Goal: Task Accomplishment & Management: Use online tool/utility

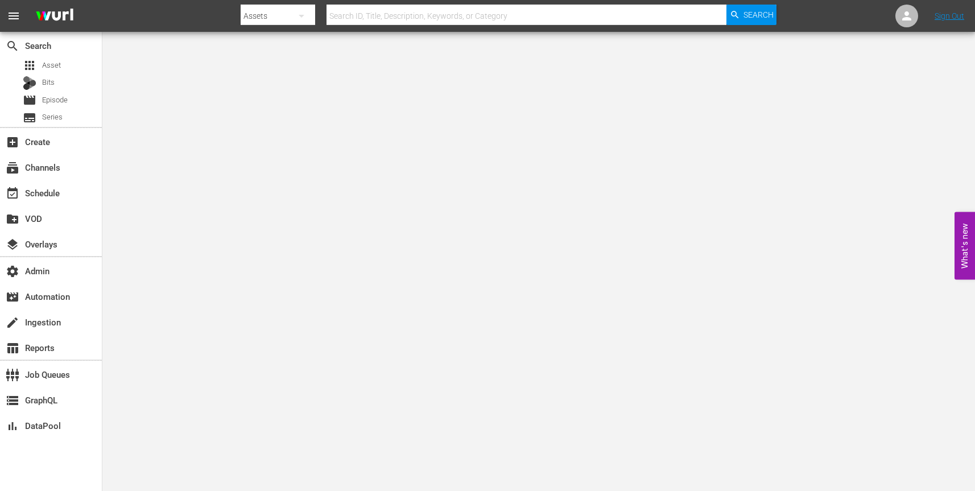
click at [309, 17] on button "button" at bounding box center [301, 15] width 27 height 27
click at [291, 43] on div "Channels" at bounding box center [276, 48] width 45 height 18
click at [370, 16] on input "text" at bounding box center [526, 15] width 400 height 27
paste input "amc_networks_acorntvmysteries_1"
type input "amc_networks_acorntvmysteries_1"
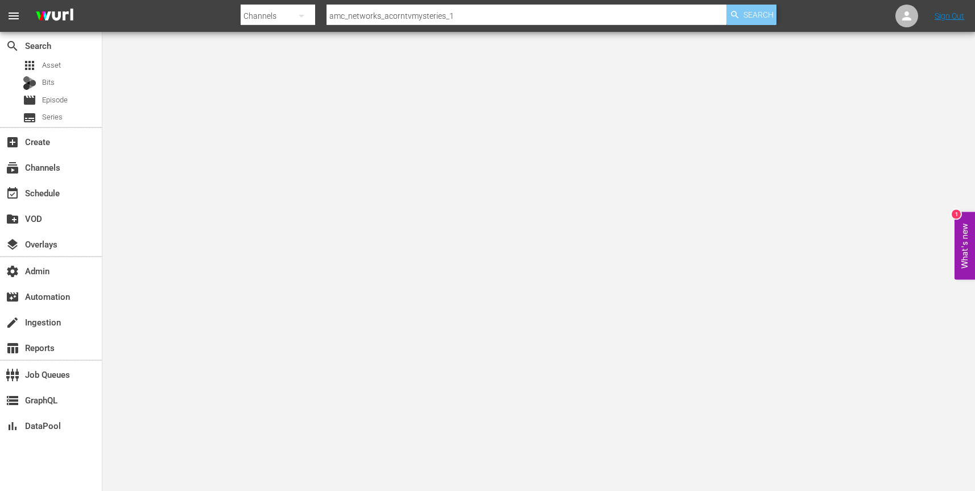
click at [752, 7] on span "Search" at bounding box center [758, 15] width 30 height 20
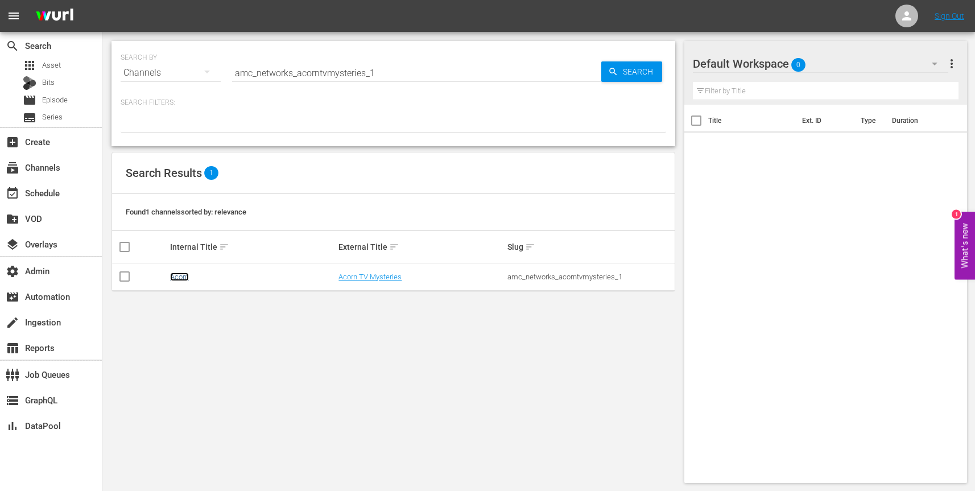
click at [179, 279] on link "Acorn" at bounding box center [179, 276] width 19 height 9
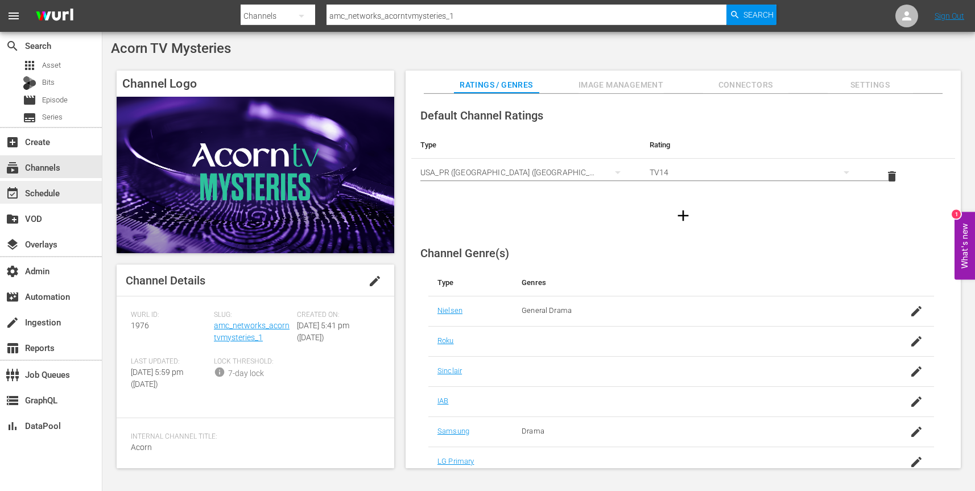
click at [40, 189] on div "event_available Schedule" at bounding box center [32, 191] width 64 height 10
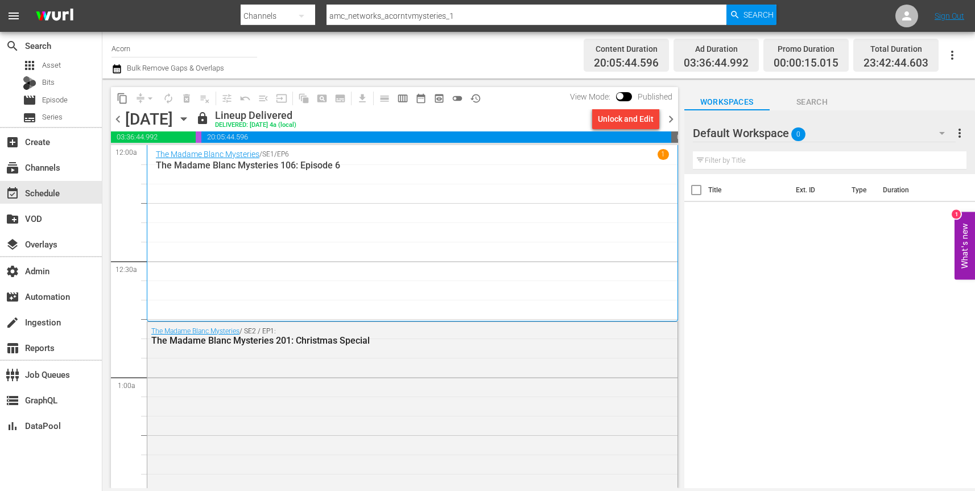
click at [190, 121] on icon "button" at bounding box center [183, 119] width 13 height 13
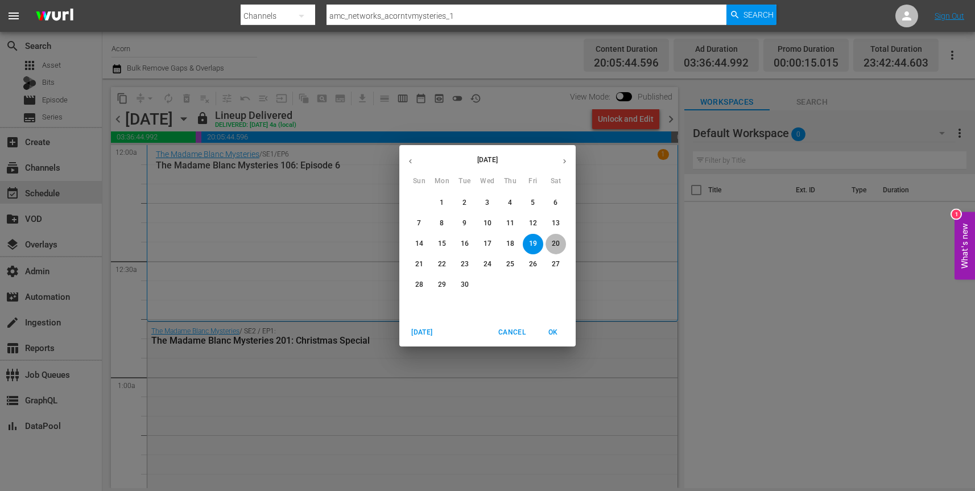
click at [558, 241] on p "20" at bounding box center [556, 244] width 8 height 10
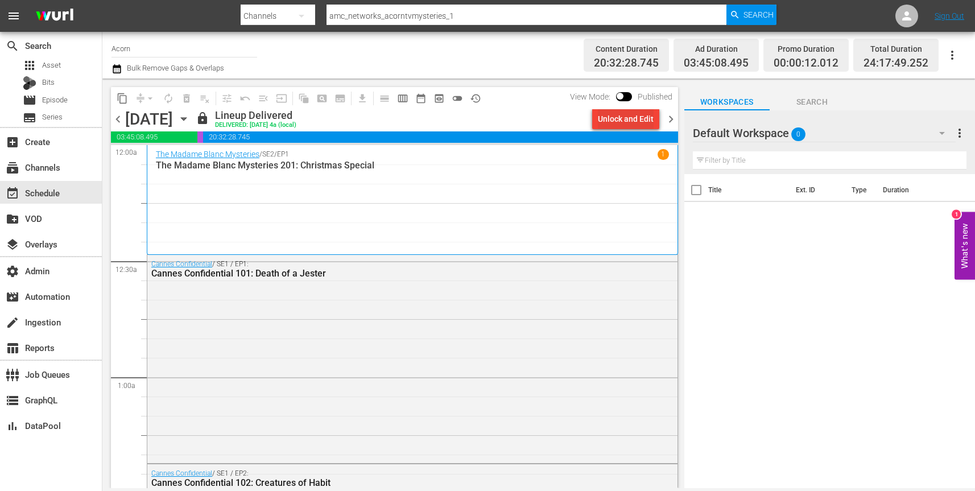
click at [631, 119] on div "Unlock and Edit" at bounding box center [626, 119] width 56 height 20
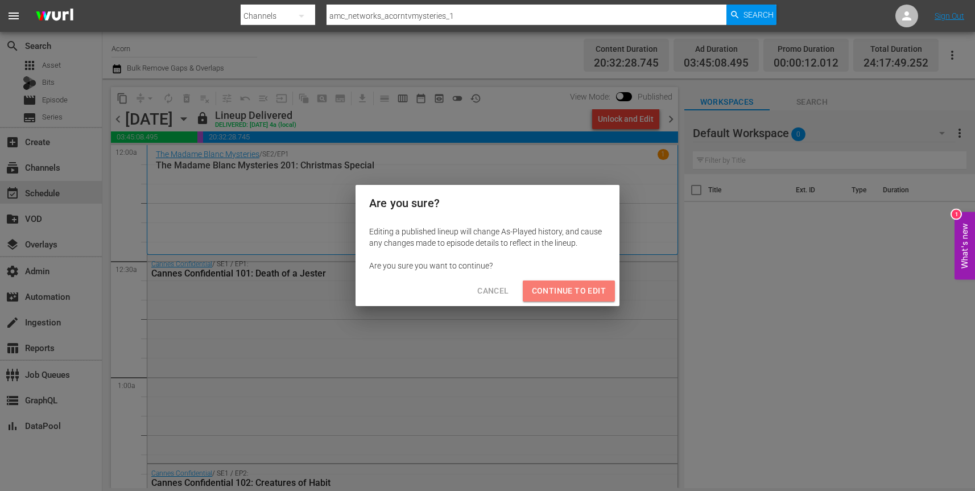
click at [571, 288] on span "Continue to Edit" at bounding box center [569, 291] width 74 height 14
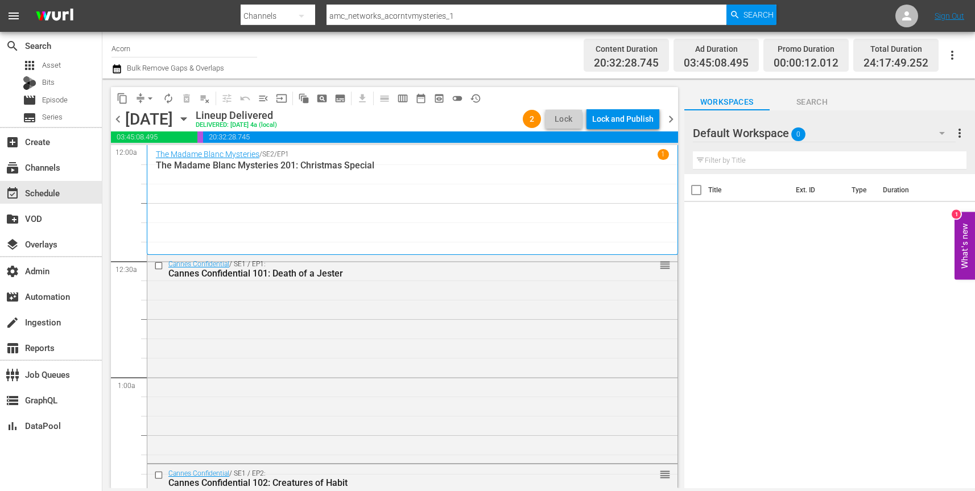
click at [637, 116] on div "Lock and Publish" at bounding box center [622, 119] width 61 height 20
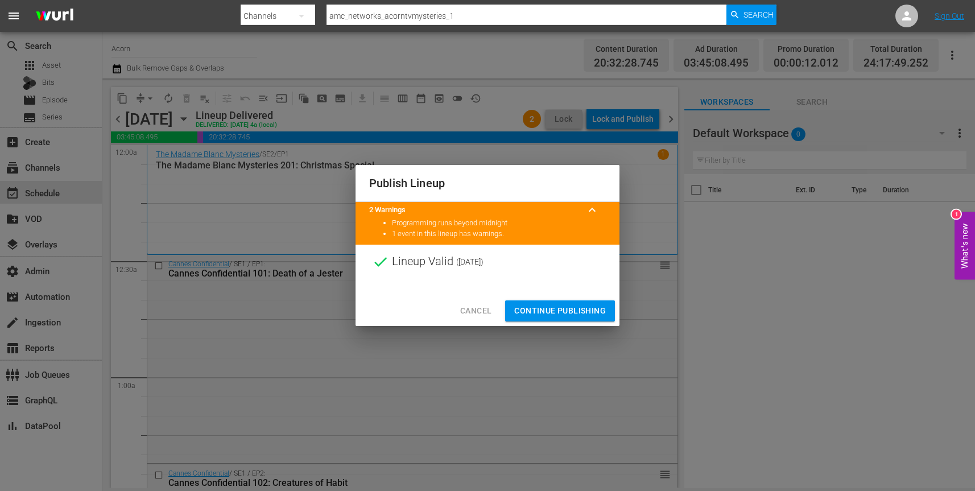
click at [574, 312] on span "Continue Publishing" at bounding box center [560, 311] width 92 height 14
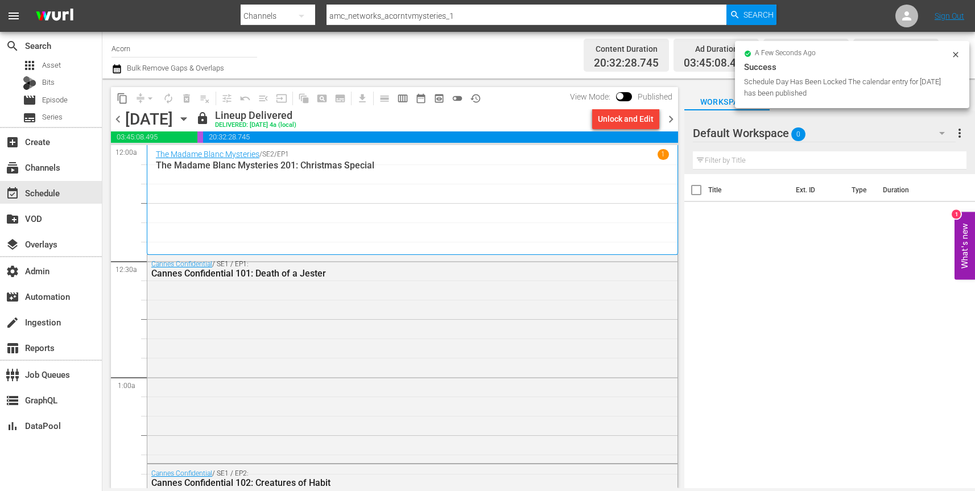
click at [190, 119] on icon "button" at bounding box center [183, 119] width 13 height 13
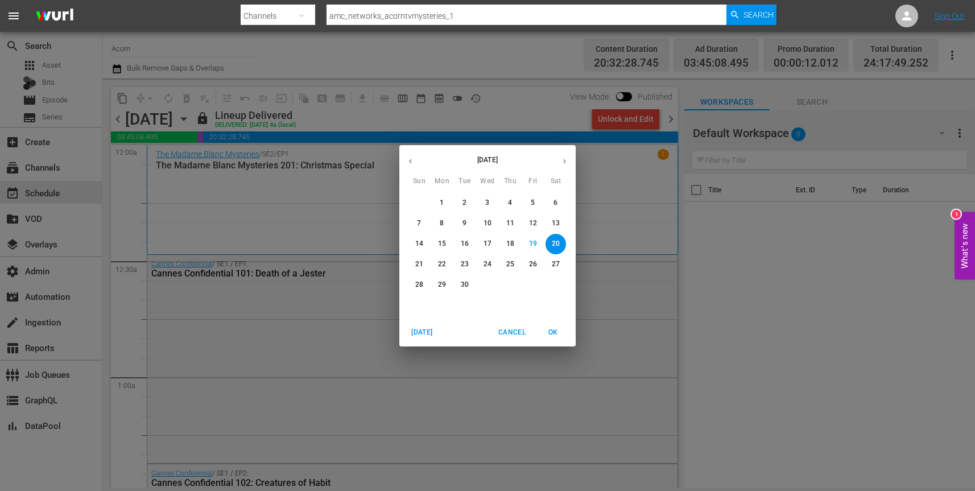
click at [419, 260] on p "21" at bounding box center [419, 264] width 8 height 10
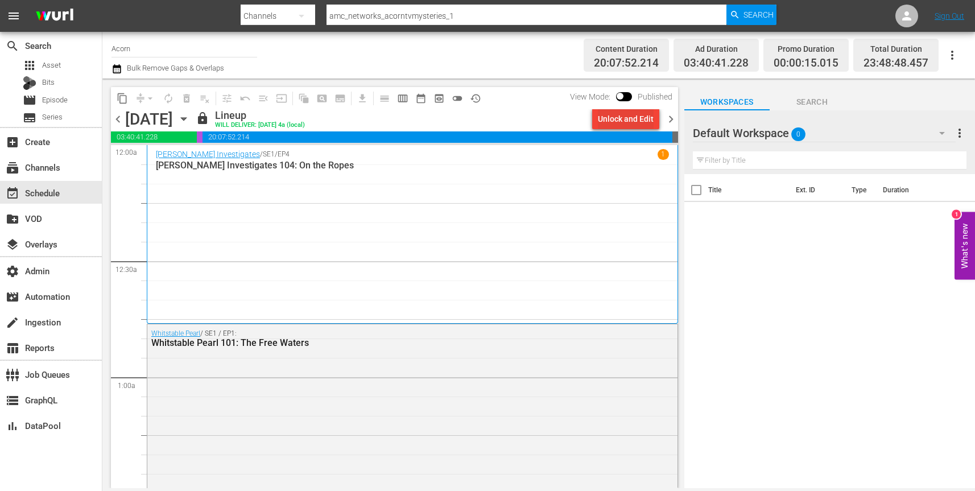
click at [639, 123] on div "Unlock and Edit" at bounding box center [626, 119] width 56 height 20
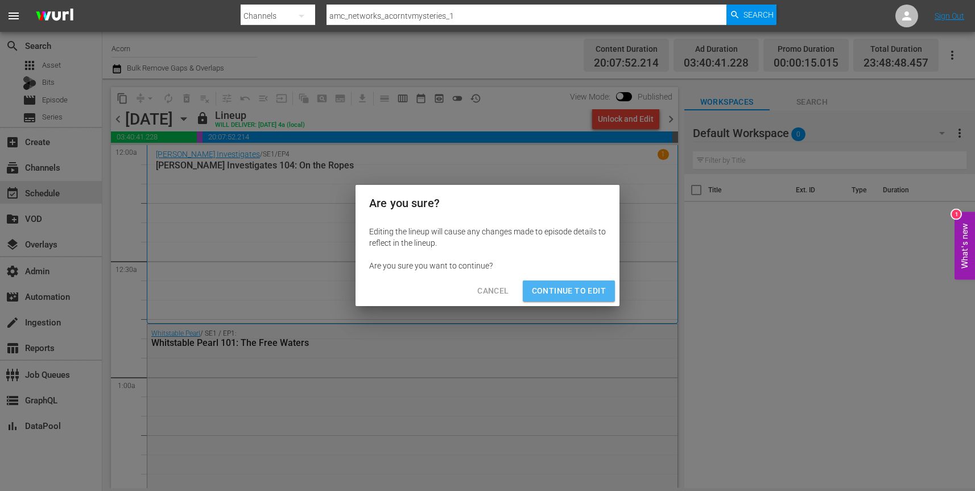
click at [589, 287] on span "Continue to Edit" at bounding box center [569, 291] width 74 height 14
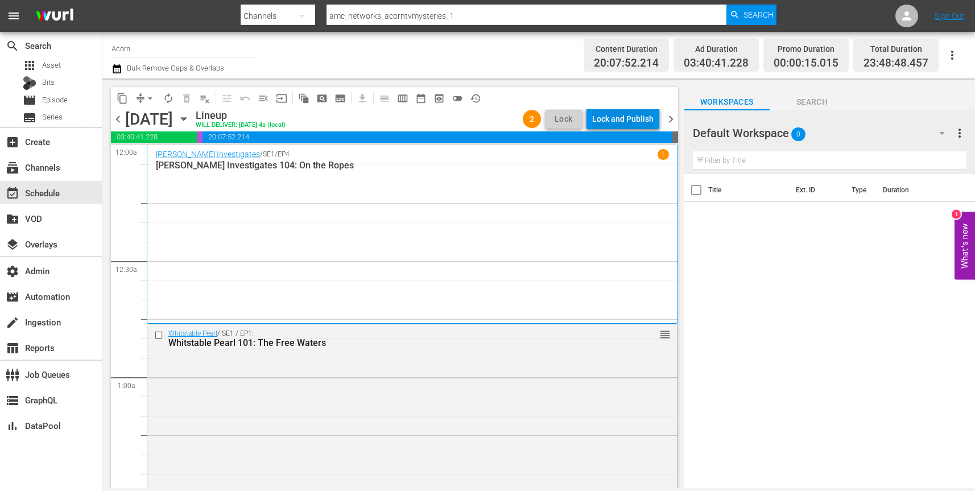
click at [625, 117] on div "Lock and Publish" at bounding box center [622, 119] width 61 height 20
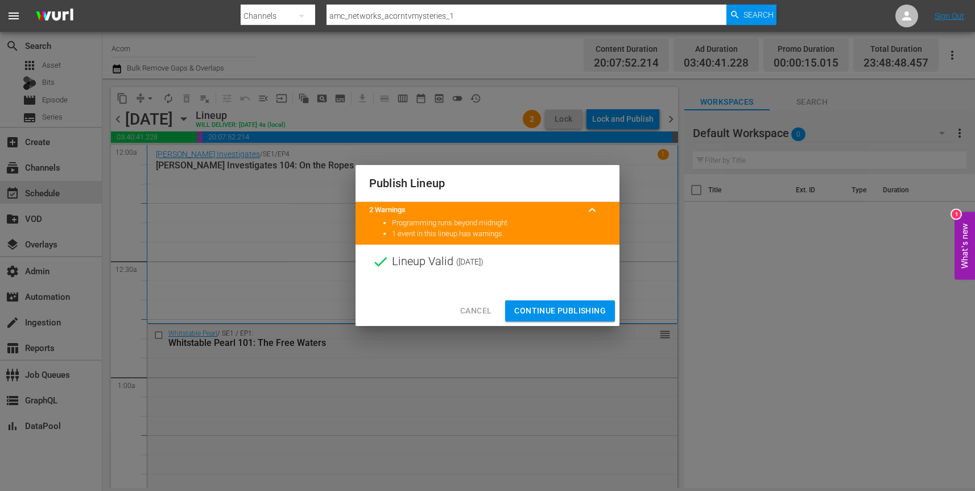
click at [564, 310] on span "Continue Publishing" at bounding box center [560, 311] width 92 height 14
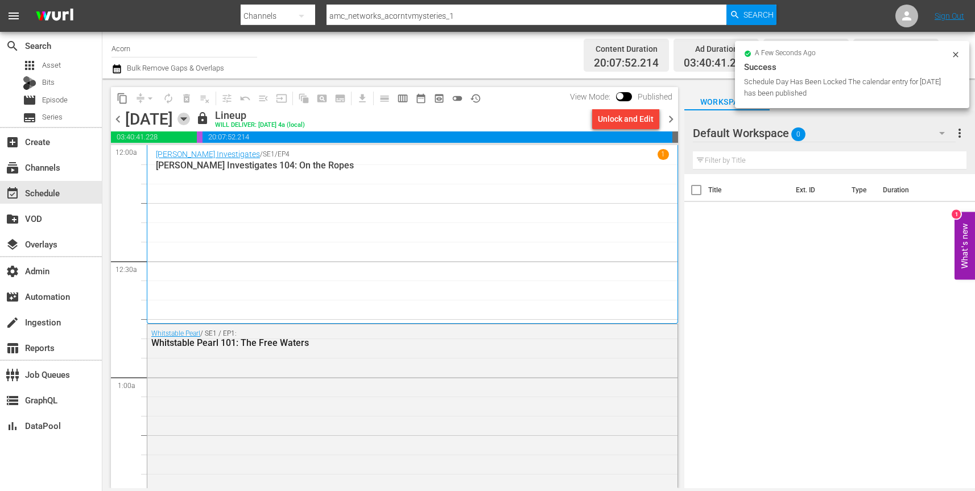
click at [186, 119] on icon "button" at bounding box center [183, 119] width 5 height 3
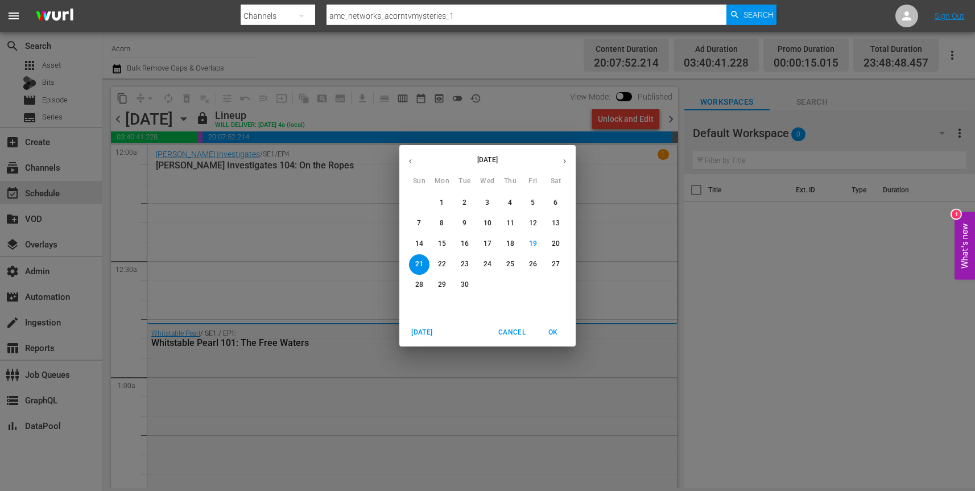
click at [441, 263] on p "22" at bounding box center [442, 264] width 8 height 10
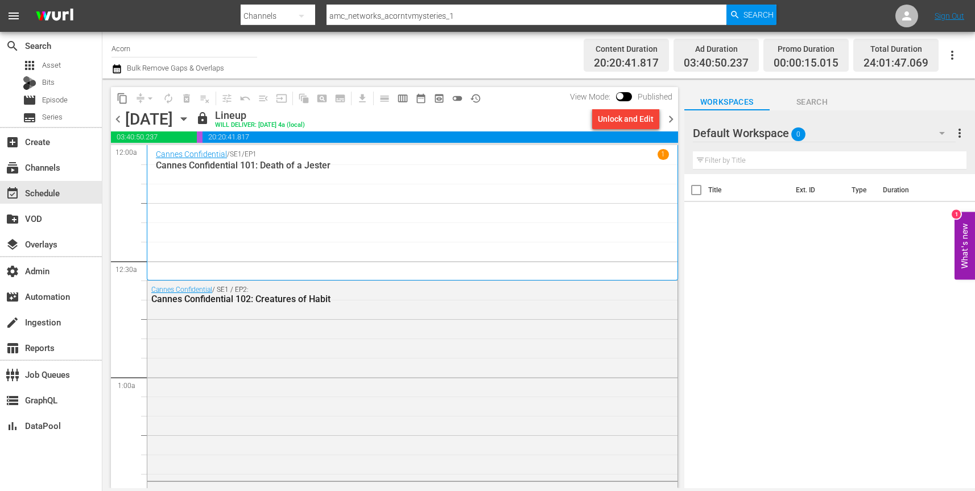
click at [640, 121] on div "Unlock and Edit" at bounding box center [626, 119] width 56 height 20
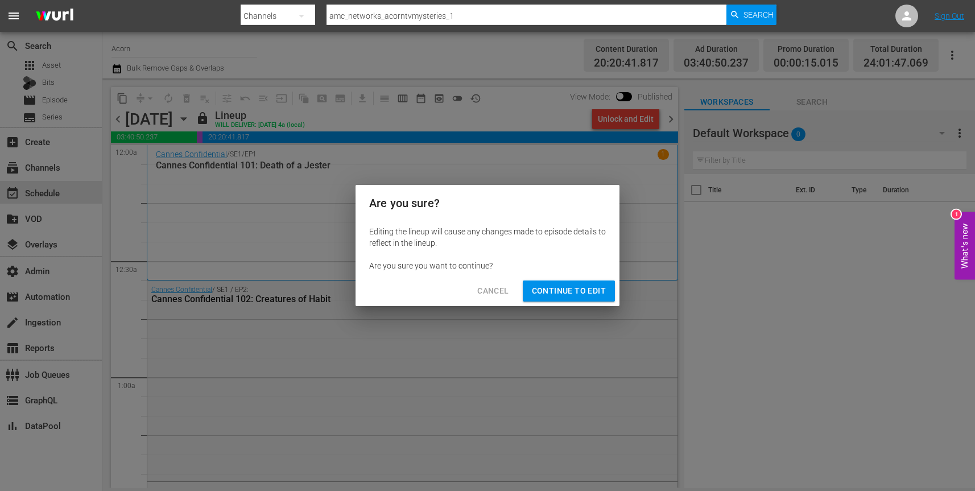
click at [579, 292] on span "Continue to Edit" at bounding box center [569, 291] width 74 height 14
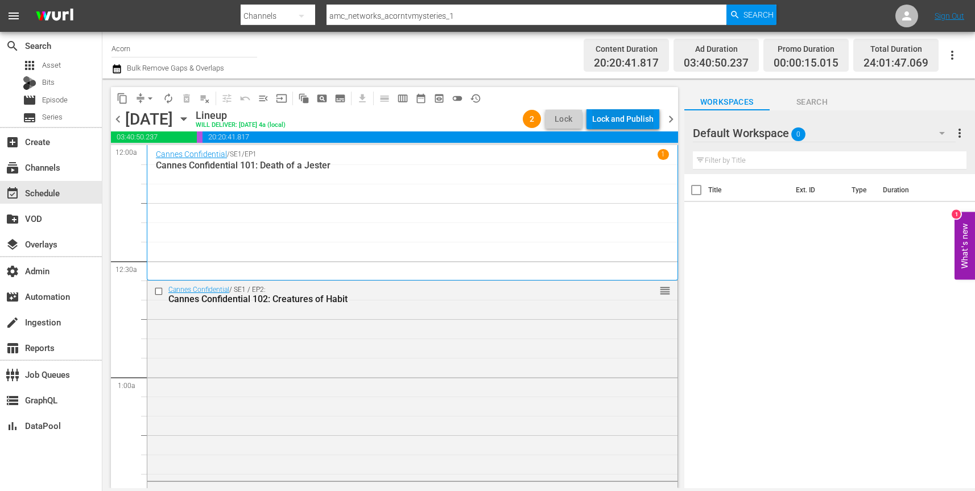
click at [635, 120] on div "Lock and Publish" at bounding box center [622, 119] width 61 height 20
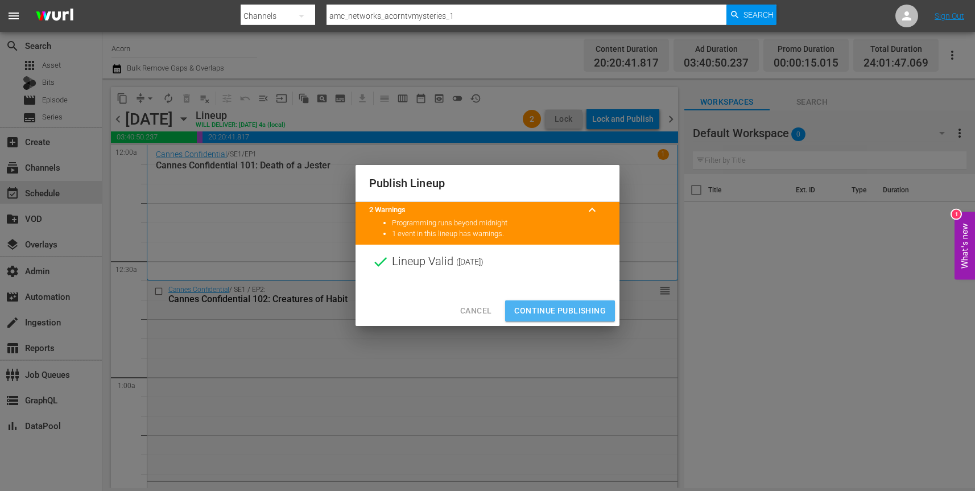
click at [546, 310] on span "Continue Publishing" at bounding box center [560, 311] width 92 height 14
